Goal: Transaction & Acquisition: Purchase product/service

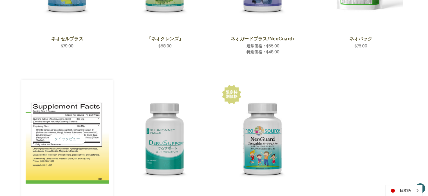
scroll to position [197, 0]
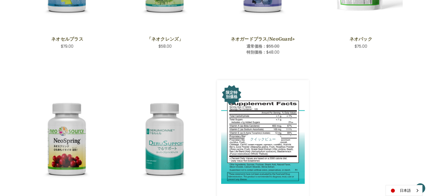
click at [271, 163] on img "NeoGuard Chewable,Was:$50.00,\aNow:$44.00\a" at bounding box center [263, 139] width 84 height 89
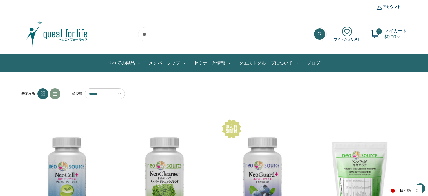
scroll to position [309, 0]
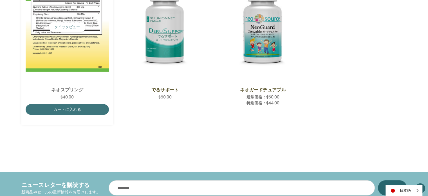
click at [62, 43] on img "NeoSpring,$40.00\a" at bounding box center [68, 27] width 84 height 89
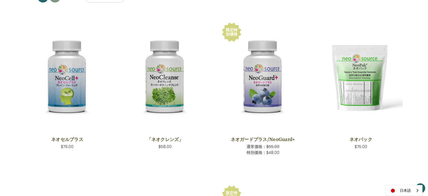
scroll to position [84, 0]
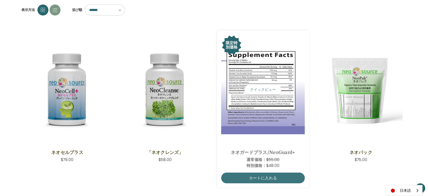
click at [282, 111] on img "NeoGuard Plus,Was:$55.00,\aNow:$48.00\a" at bounding box center [263, 89] width 84 height 89
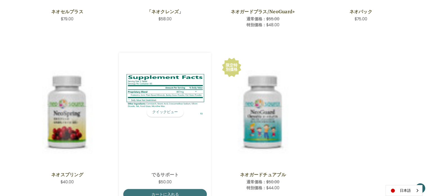
scroll to position [224, 0]
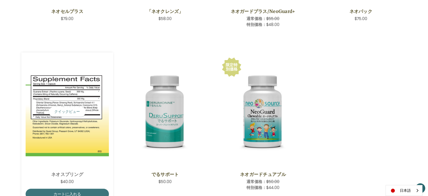
click at [65, 135] on img "NeoSpring,$40.00\a" at bounding box center [68, 111] width 84 height 89
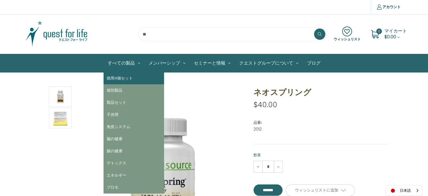
click at [121, 79] on link "徳用4個セット" at bounding box center [134, 78] width 61 height 12
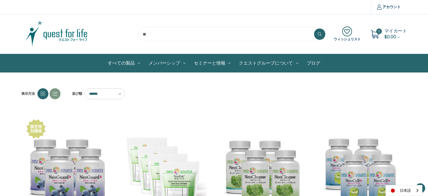
scroll to position [169, 0]
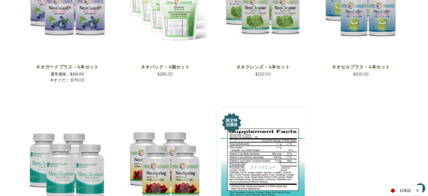
click at [266, 146] on img "NeoGuard Chewable 4 Save Set,Was:$190.00,\aNow:$162.00\a" at bounding box center [263, 166] width 84 height 89
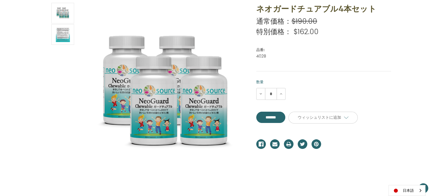
scroll to position [84, 0]
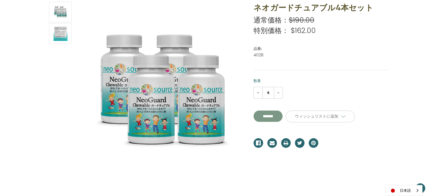
click at [272, 116] on input "**********" at bounding box center [268, 115] width 29 height 11
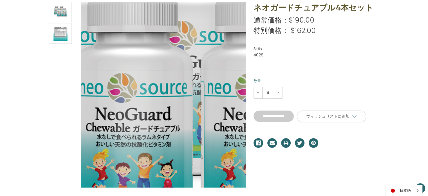
type input "*******"
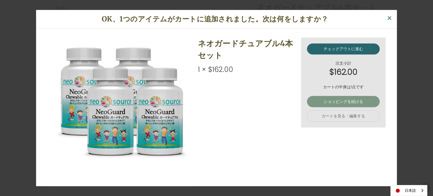
click at [352, 105] on link "ショッピングを続ける" at bounding box center [343, 101] width 73 height 11
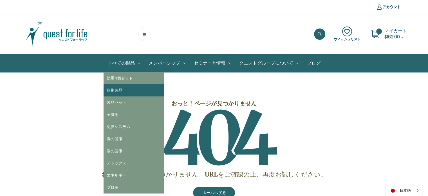
click at [125, 90] on link "個別製品" at bounding box center [134, 90] width 61 height 12
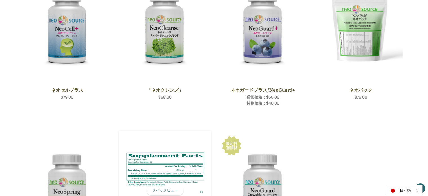
scroll to position [225, 0]
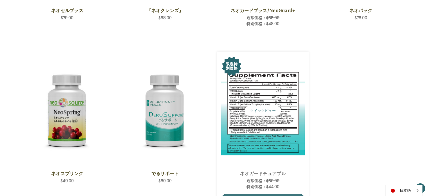
click at [264, 133] on img "NeoGuard Chewable,Was:$50.00,\aNow:$44.00\a" at bounding box center [263, 110] width 84 height 89
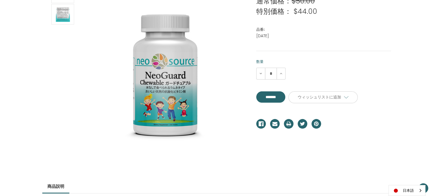
scroll to position [113, 0]
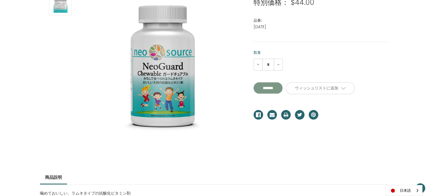
click at [272, 88] on input "*******" at bounding box center [268, 87] width 29 height 11
type input "*******"
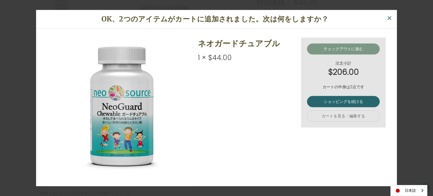
click at [347, 47] on link "チェックアウトに進む" at bounding box center [343, 48] width 73 height 11
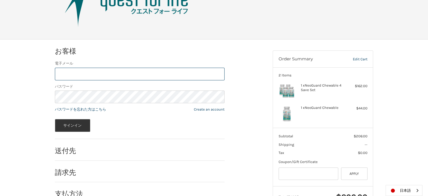
scroll to position [39, 0]
drag, startPoint x: 112, startPoint y: 74, endPoint x: 41, endPoint y: 69, distance: 71.4
click at [41, 69] on div "**********" at bounding box center [214, 128] width 428 height 179
type input "**********"
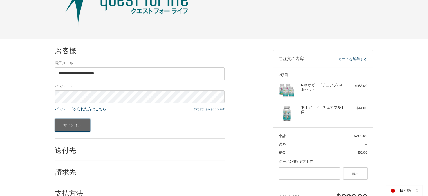
click at [67, 125] on button "サインイン" at bounding box center [72, 125] width 35 height 13
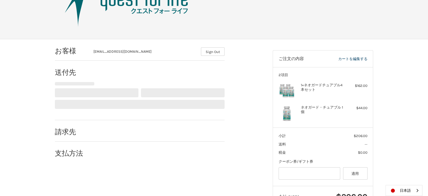
scroll to position [61, 0]
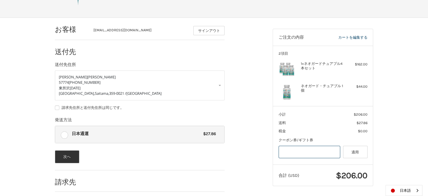
click at [290, 152] on input "Gift Certificate or Coupon Code" at bounding box center [310, 152] width 62 height 13
type input "*"
type input "*******"
click at [359, 155] on button "適用" at bounding box center [355, 152] width 24 height 13
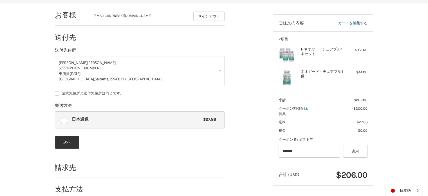
scroll to position [83, 0]
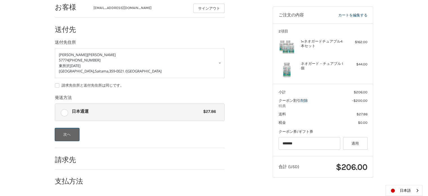
click at [66, 136] on button "次へ" at bounding box center [67, 134] width 24 height 13
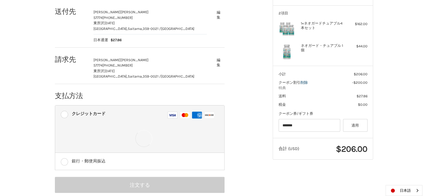
scroll to position [110, 0]
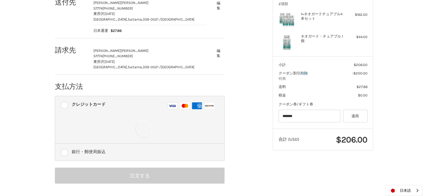
click at [64, 153] on label "銀行・郵便局振込" at bounding box center [139, 151] width 169 height 17
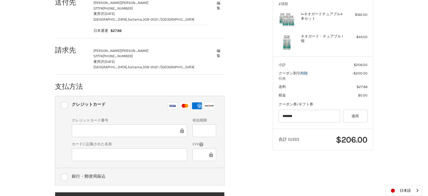
click at [63, 178] on label "銀行・郵便局振込" at bounding box center [139, 176] width 169 height 17
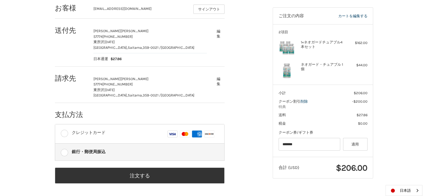
scroll to position [82, 0]
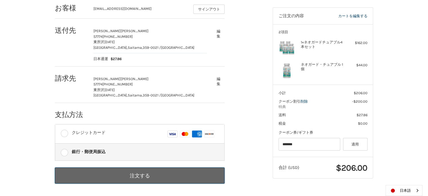
click at [144, 176] on button "注文する" at bounding box center [140, 175] width 170 height 16
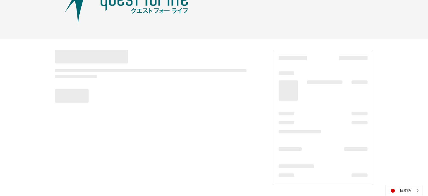
scroll to position [39, 0]
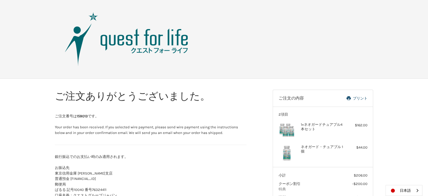
scroll to position [75, 0]
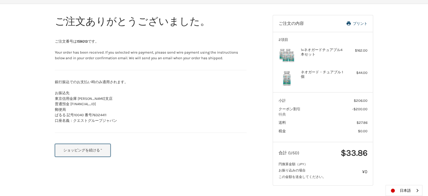
click at [86, 152] on button "ショッピングを続ける "" at bounding box center [83, 150] width 56 height 13
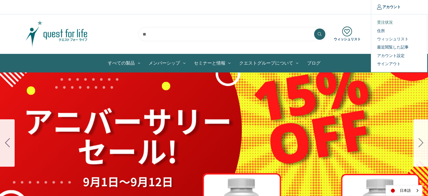
click at [384, 23] on link "受注状況" at bounding box center [399, 22] width 56 height 8
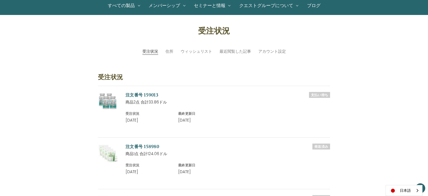
scroll to position [84, 0]
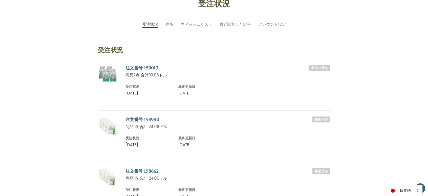
click at [138, 67] on link "注文番号 159013" at bounding box center [142, 67] width 33 height 5
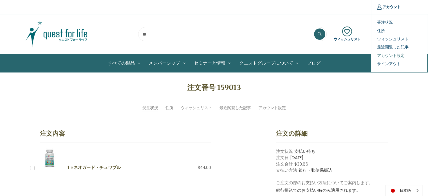
click at [387, 57] on link "アカウント設定" at bounding box center [399, 56] width 56 height 8
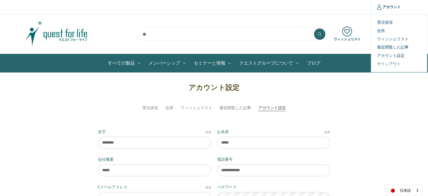
click at [393, 64] on link "サインアウト" at bounding box center [399, 64] width 56 height 8
